Goal: Obtain resource: Obtain resource

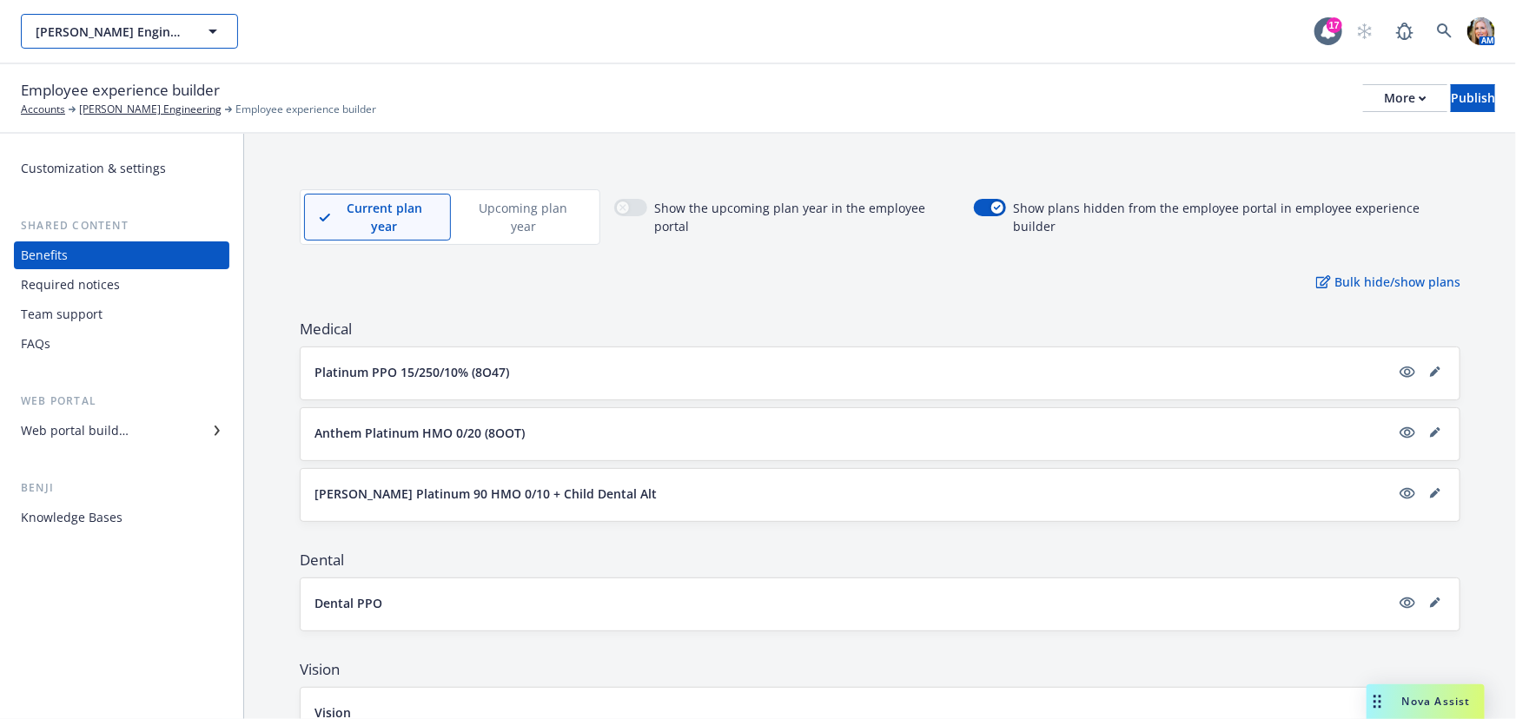
click at [151, 35] on span "[PERSON_NAME] Engineering" at bounding box center [111, 32] width 150 height 18
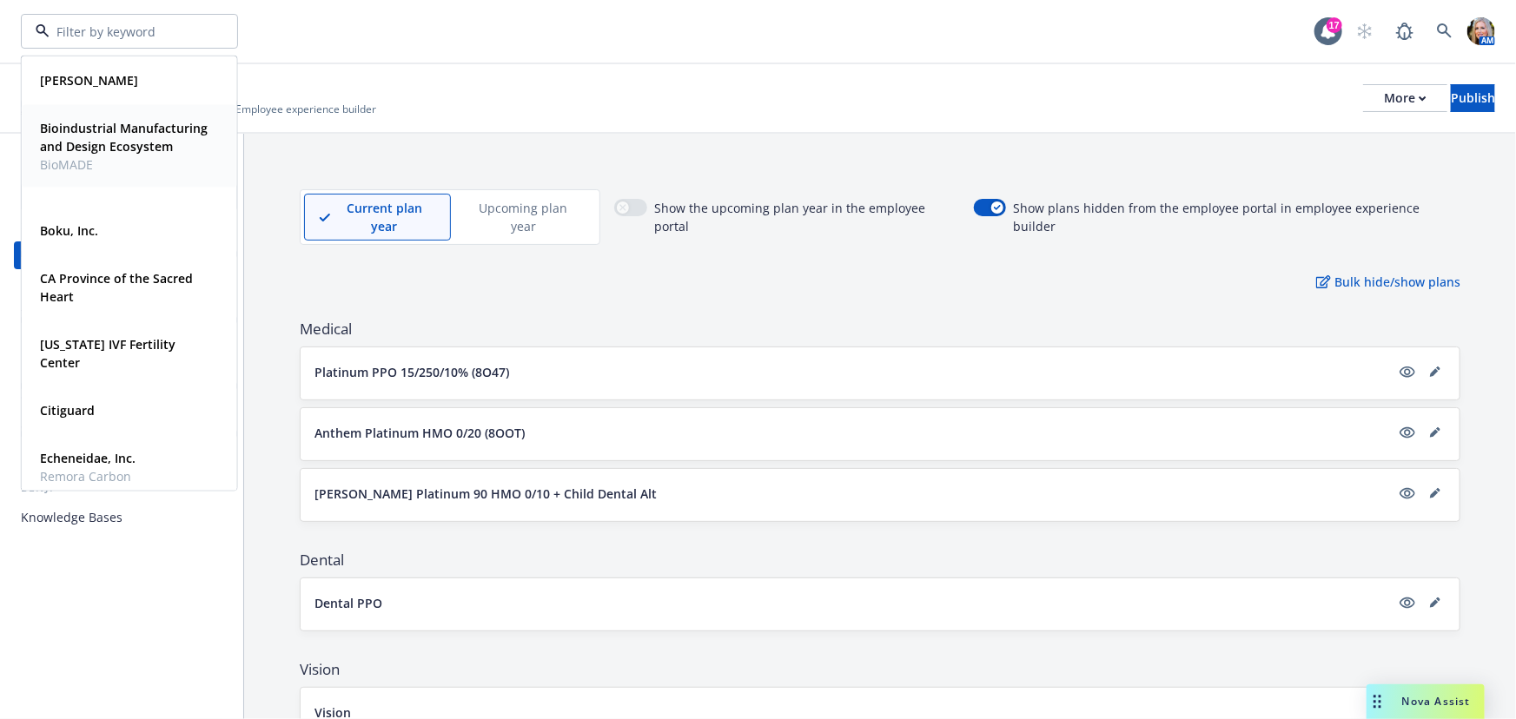
click at [113, 156] on span "Bioindustrial Manufacturing and Design Ecosystem" at bounding box center [127, 137] width 175 height 36
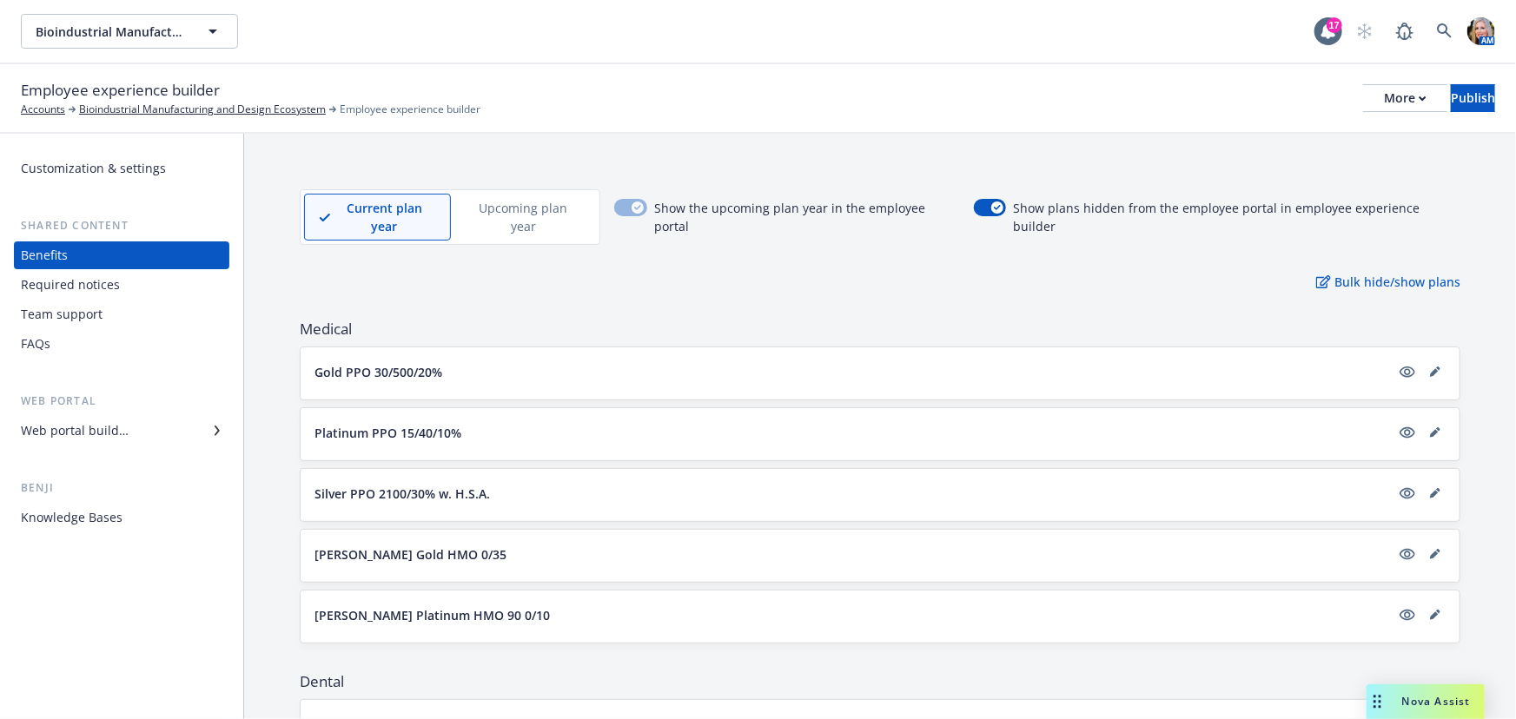
click at [118, 433] on div "Web portal builder" at bounding box center [75, 431] width 108 height 28
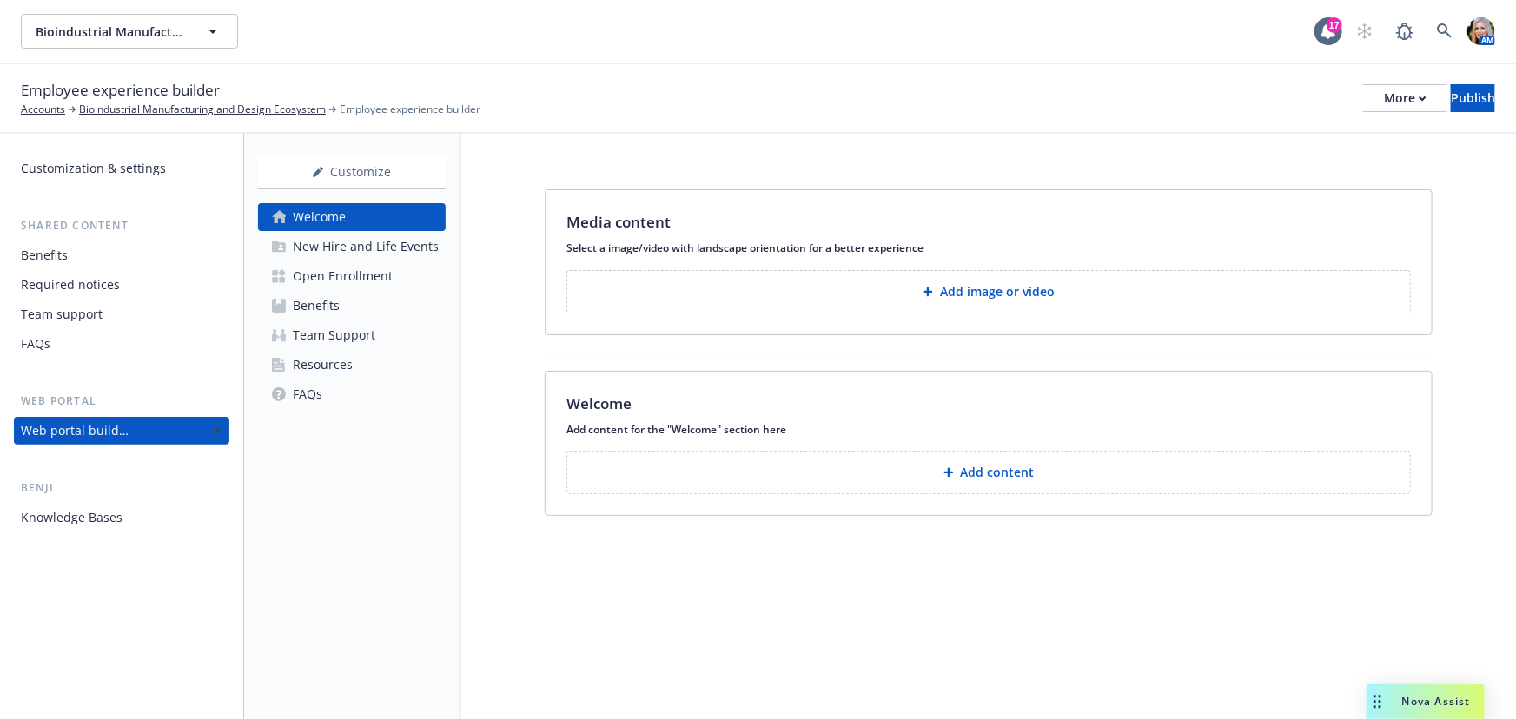
click at [394, 252] on div "New Hire and Life Events" at bounding box center [366, 247] width 146 height 28
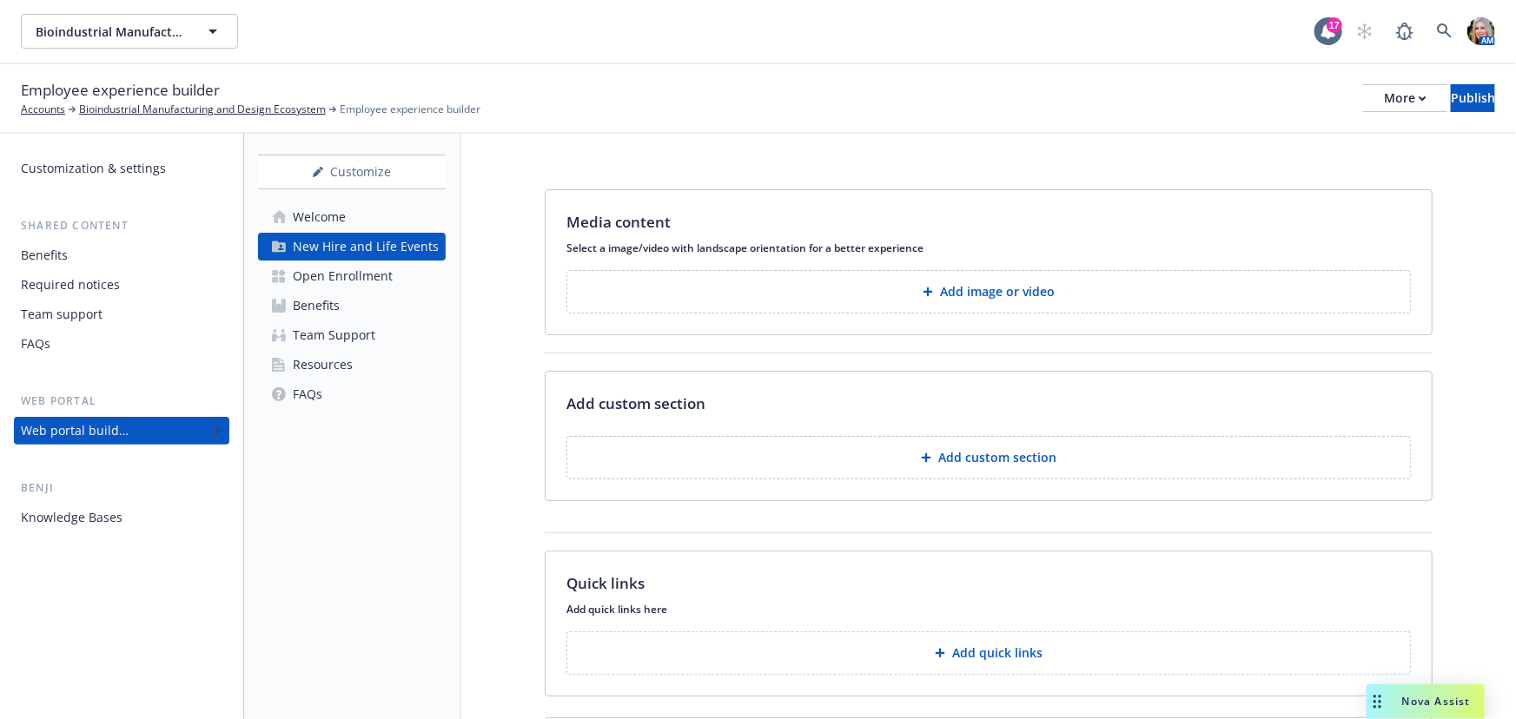
click at [379, 272] on div "Open Enrollment" at bounding box center [343, 276] width 100 height 28
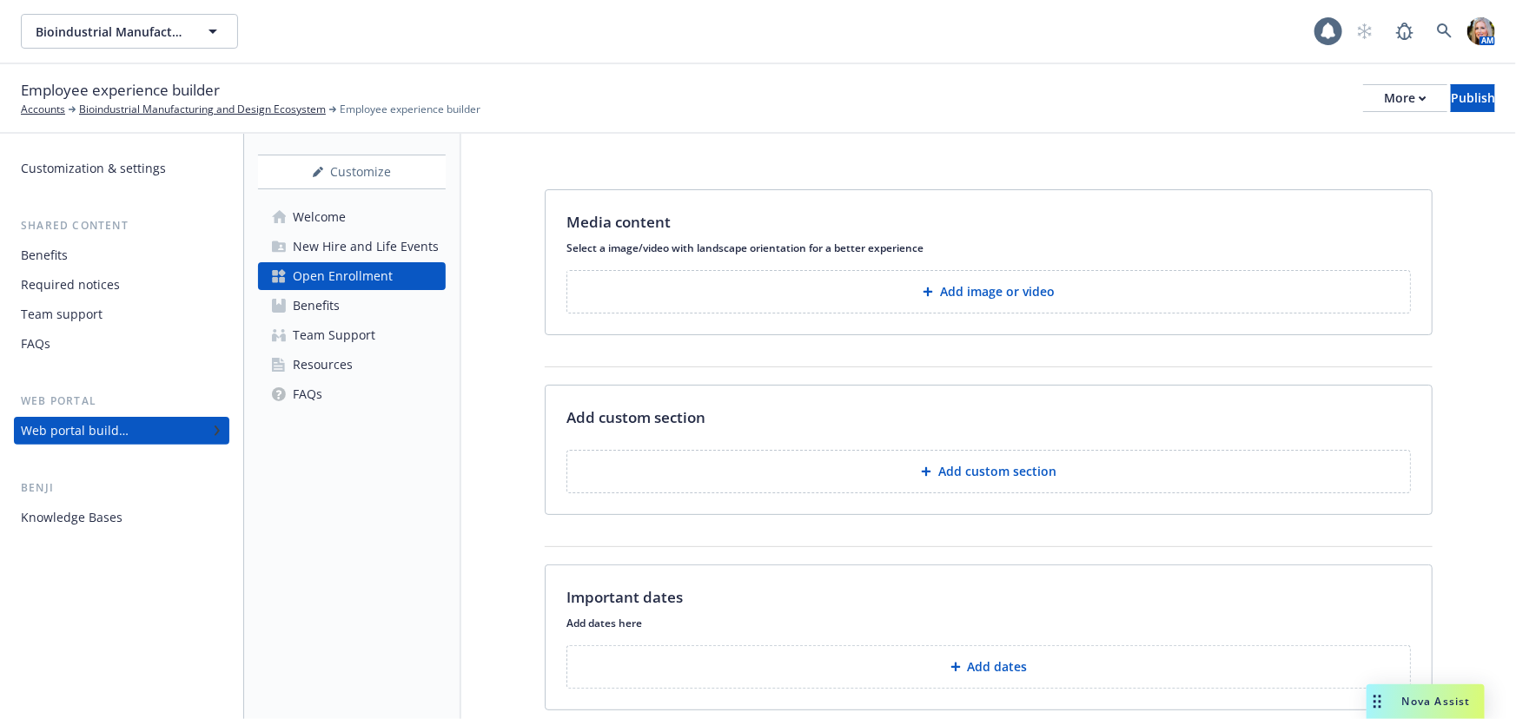
click at [365, 304] on link "Benefits" at bounding box center [352, 306] width 188 height 28
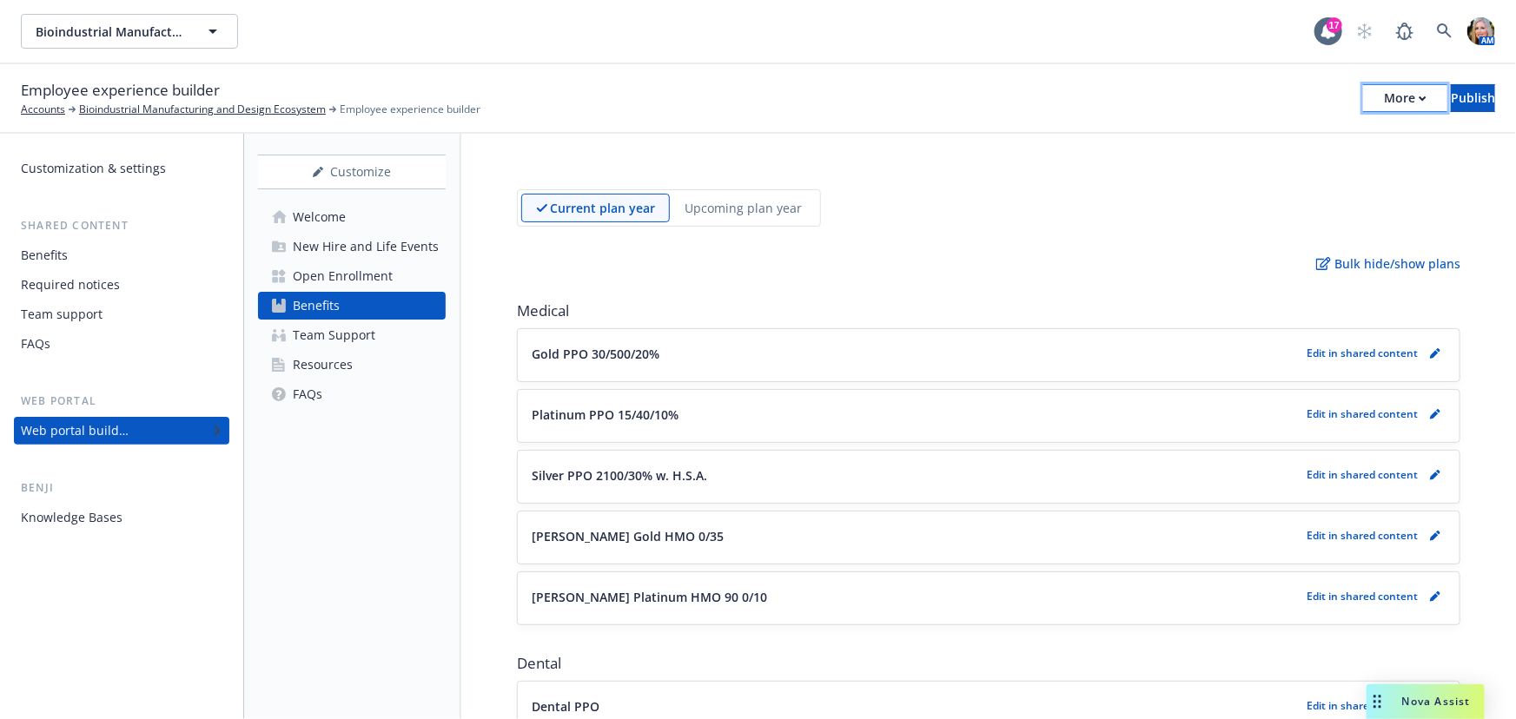
click at [1419, 96] on icon "button" at bounding box center [1423, 99] width 8 height 6
click at [348, 321] on div "Team Support" at bounding box center [334, 335] width 83 height 28
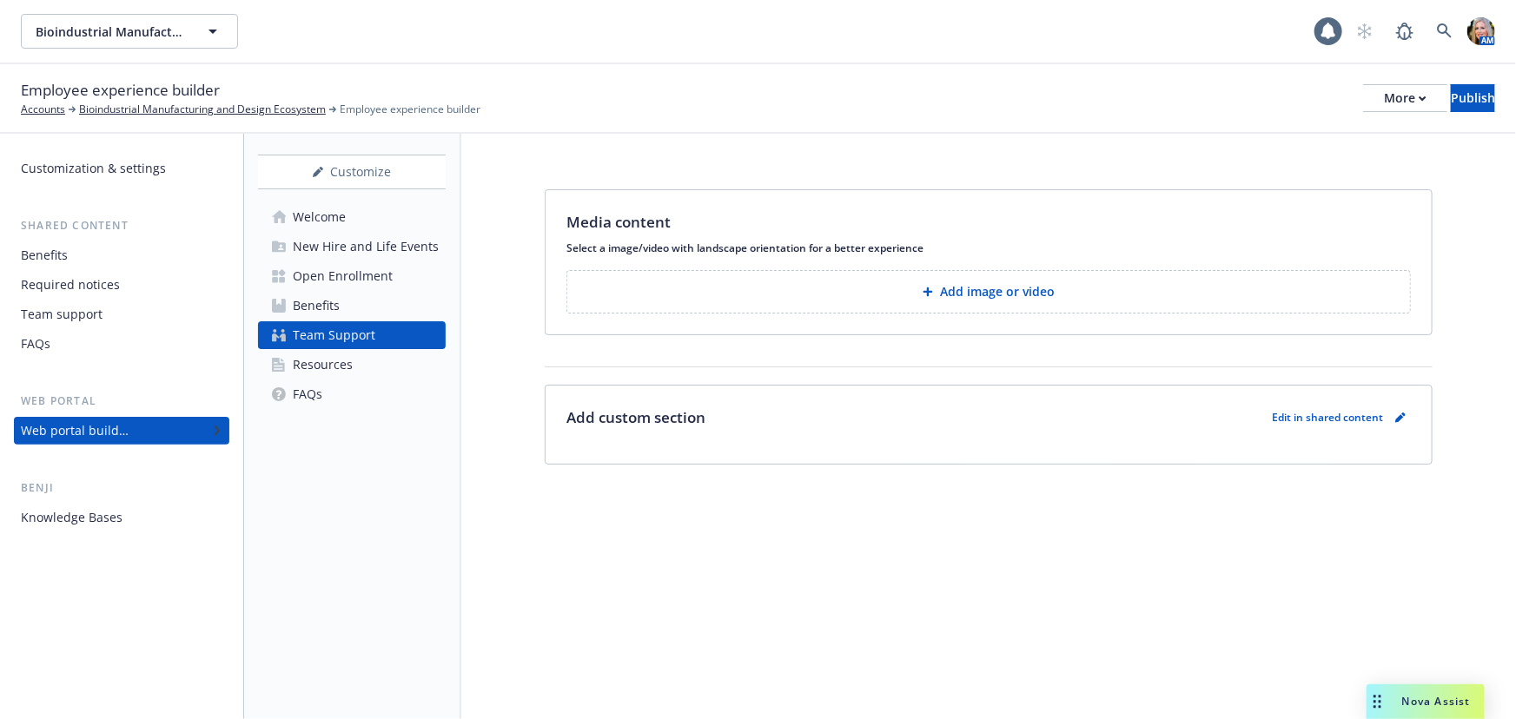
click at [324, 357] on div "Resources" at bounding box center [323, 365] width 60 height 28
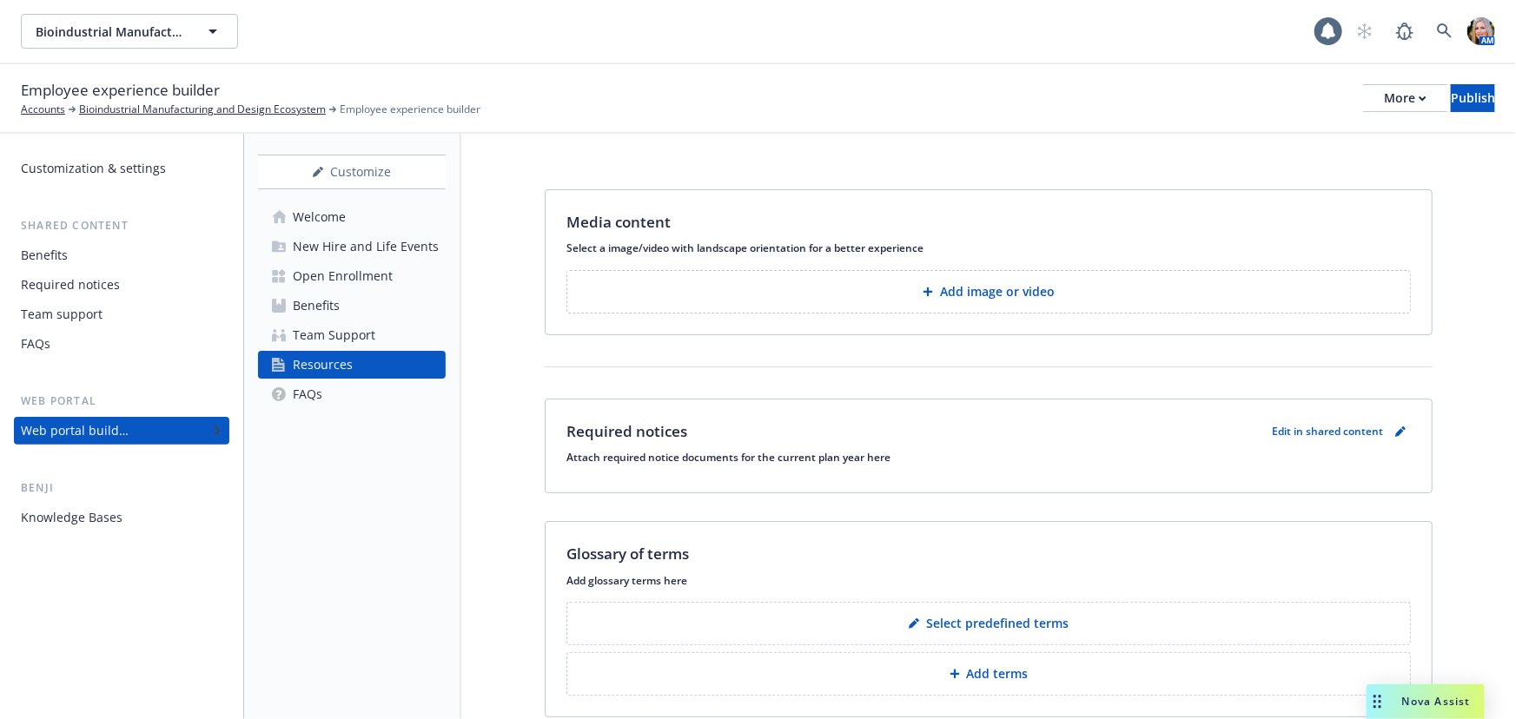
click at [312, 394] on div "FAQs" at bounding box center [308, 395] width 30 height 28
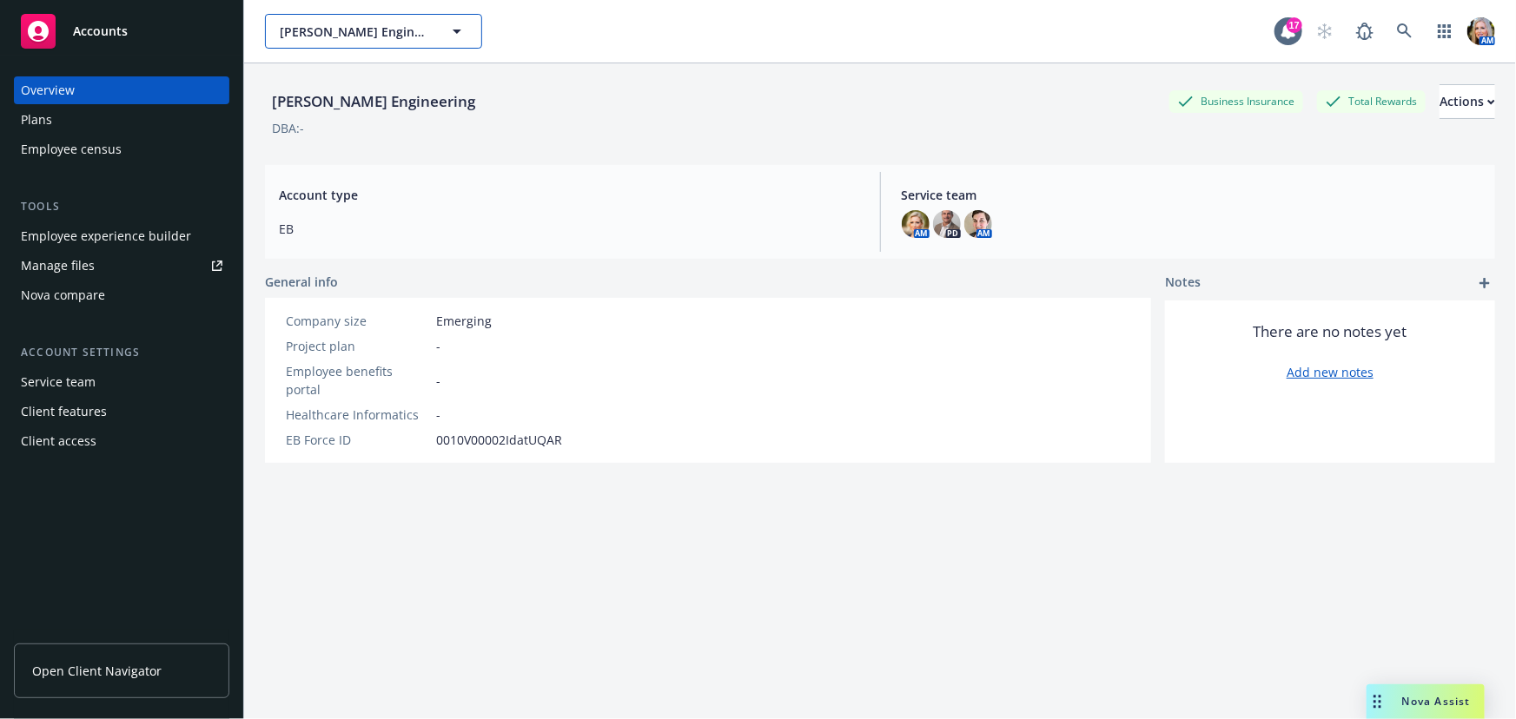
click at [356, 33] on span "[PERSON_NAME] Engineering" at bounding box center [355, 32] width 150 height 18
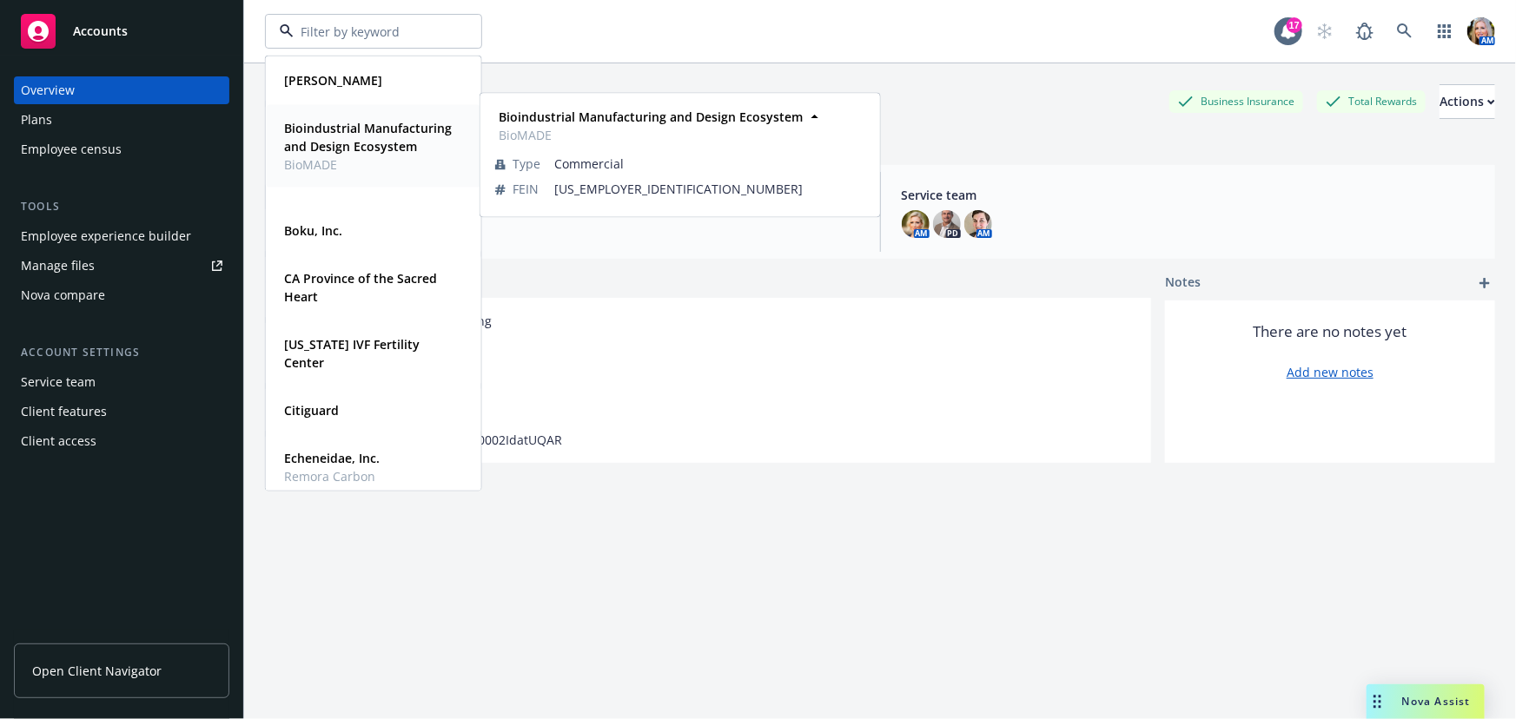
click at [377, 145] on strong "Bioindustrial Manufacturing and Design Ecosystem" at bounding box center [368, 137] width 168 height 35
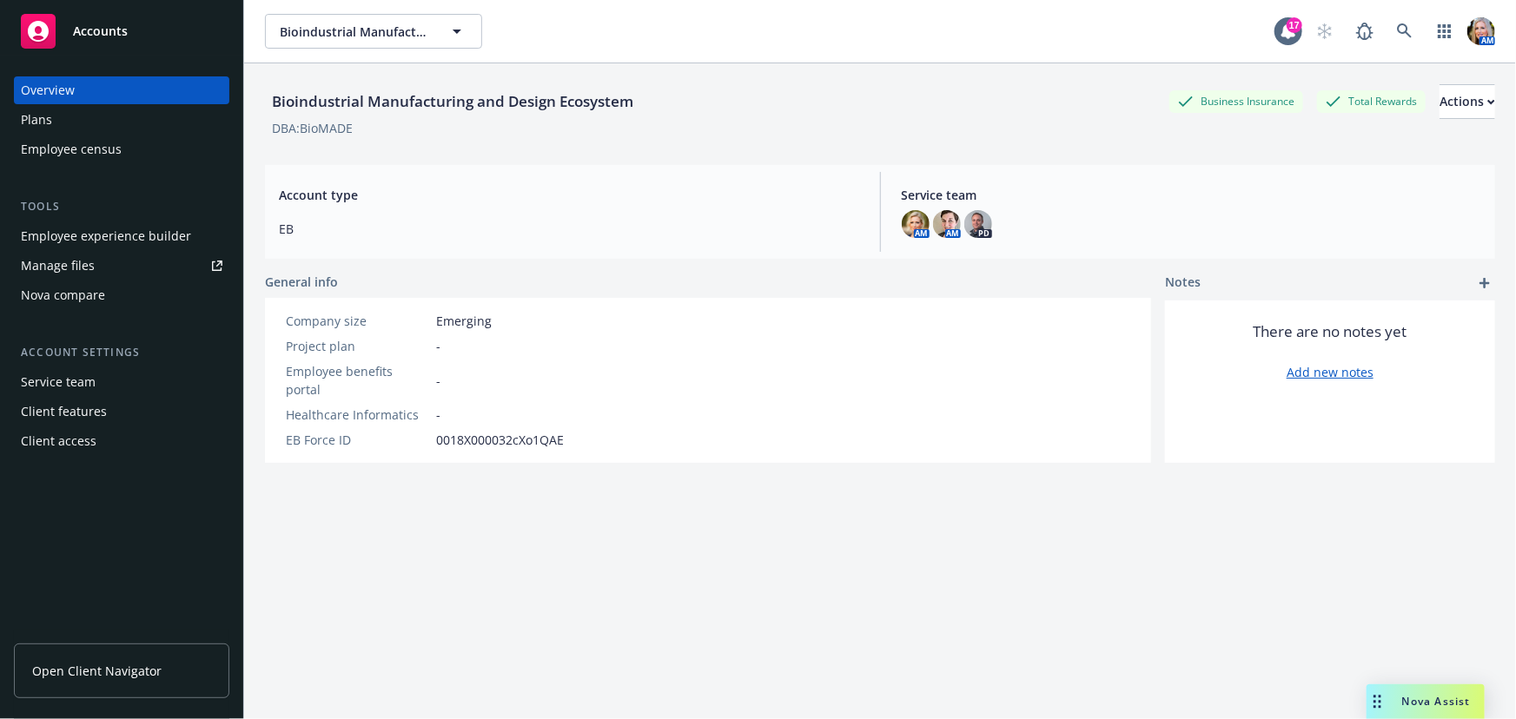
click at [124, 672] on span "Open Client Navigator" at bounding box center [96, 671] width 129 height 18
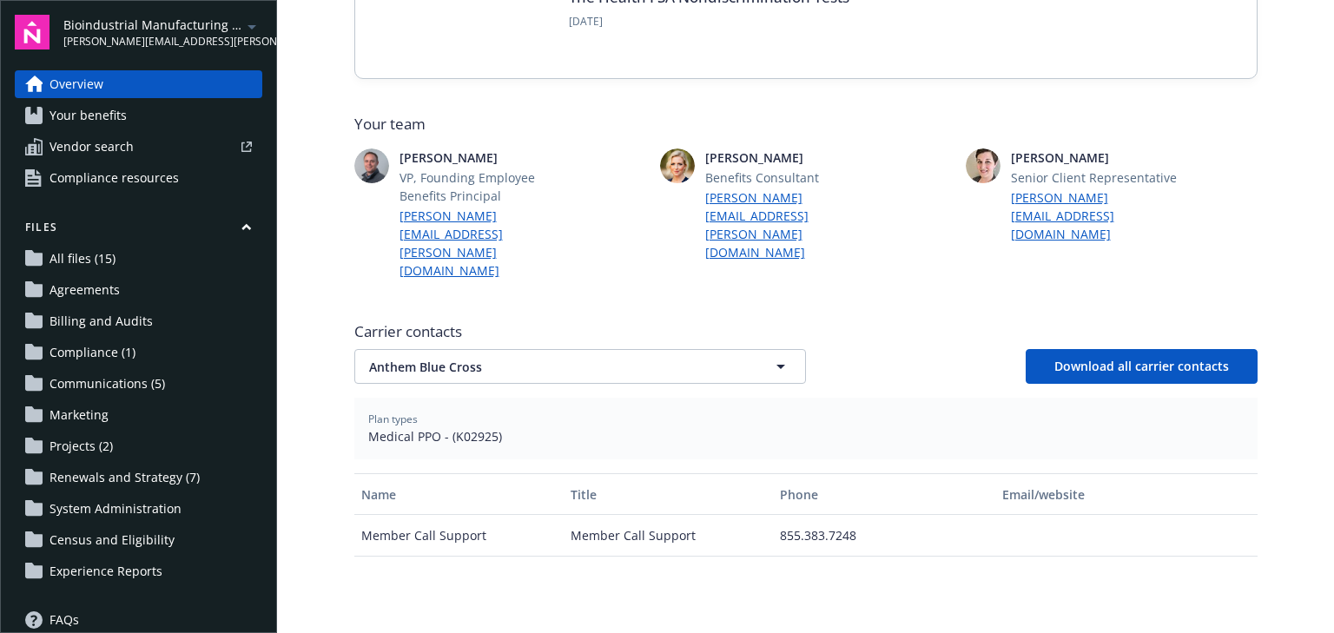
scroll to position [556, 0]
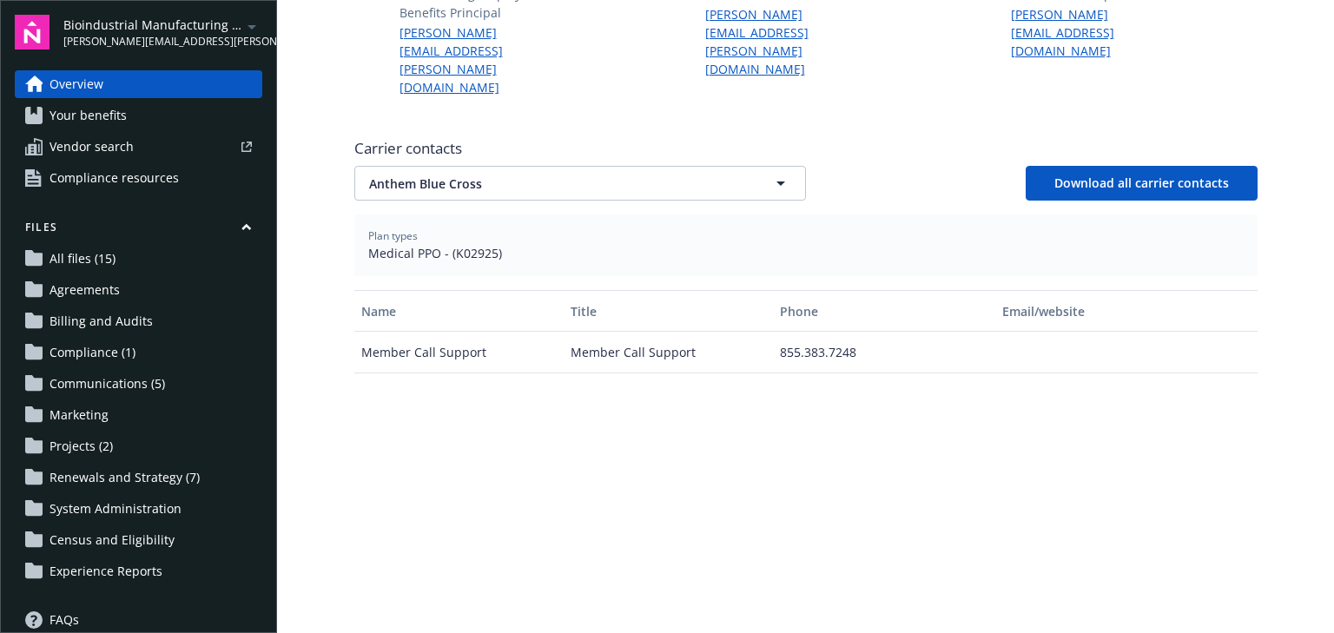
click at [125, 255] on link "All files (15)" at bounding box center [139, 259] width 248 height 28
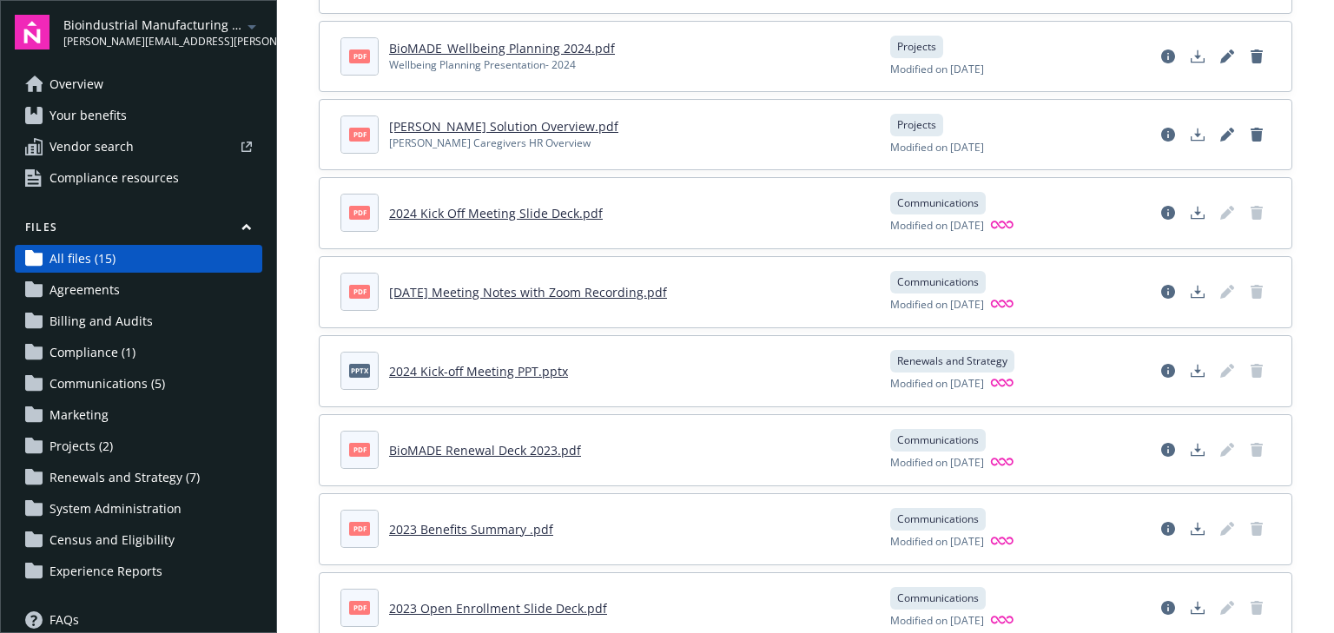
scroll to position [726, 0]
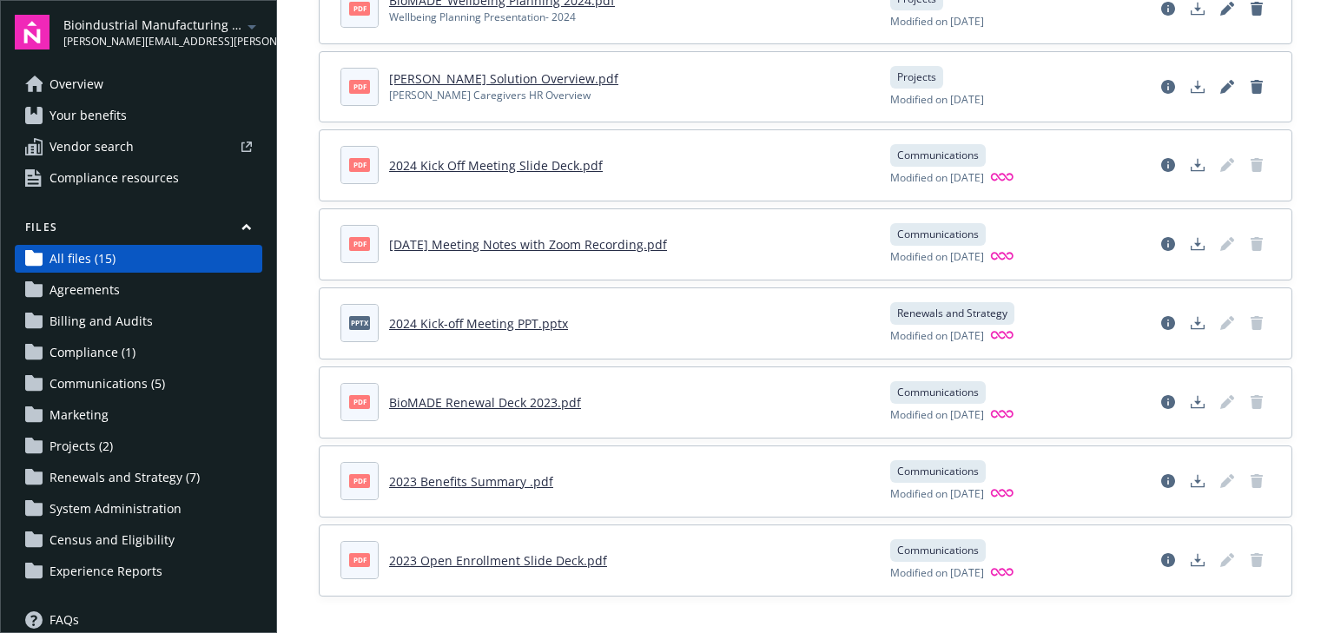
click at [118, 470] on span "Renewals and Strategy (7)" at bounding box center [125, 478] width 150 height 28
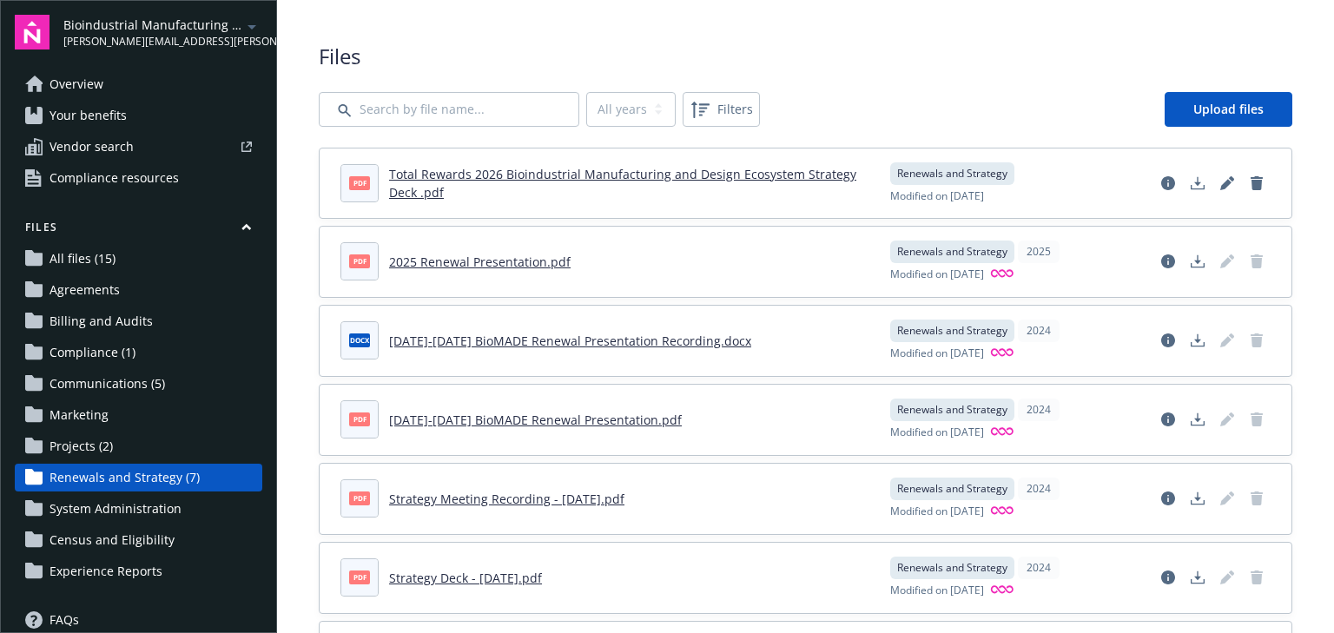
click at [556, 171] on link "Total Rewards 2026 Bioindustrial Manufacturing and Design Ecosystem Strategy De…" at bounding box center [622, 183] width 467 height 35
